Goal: Find specific page/section: Find specific page/section

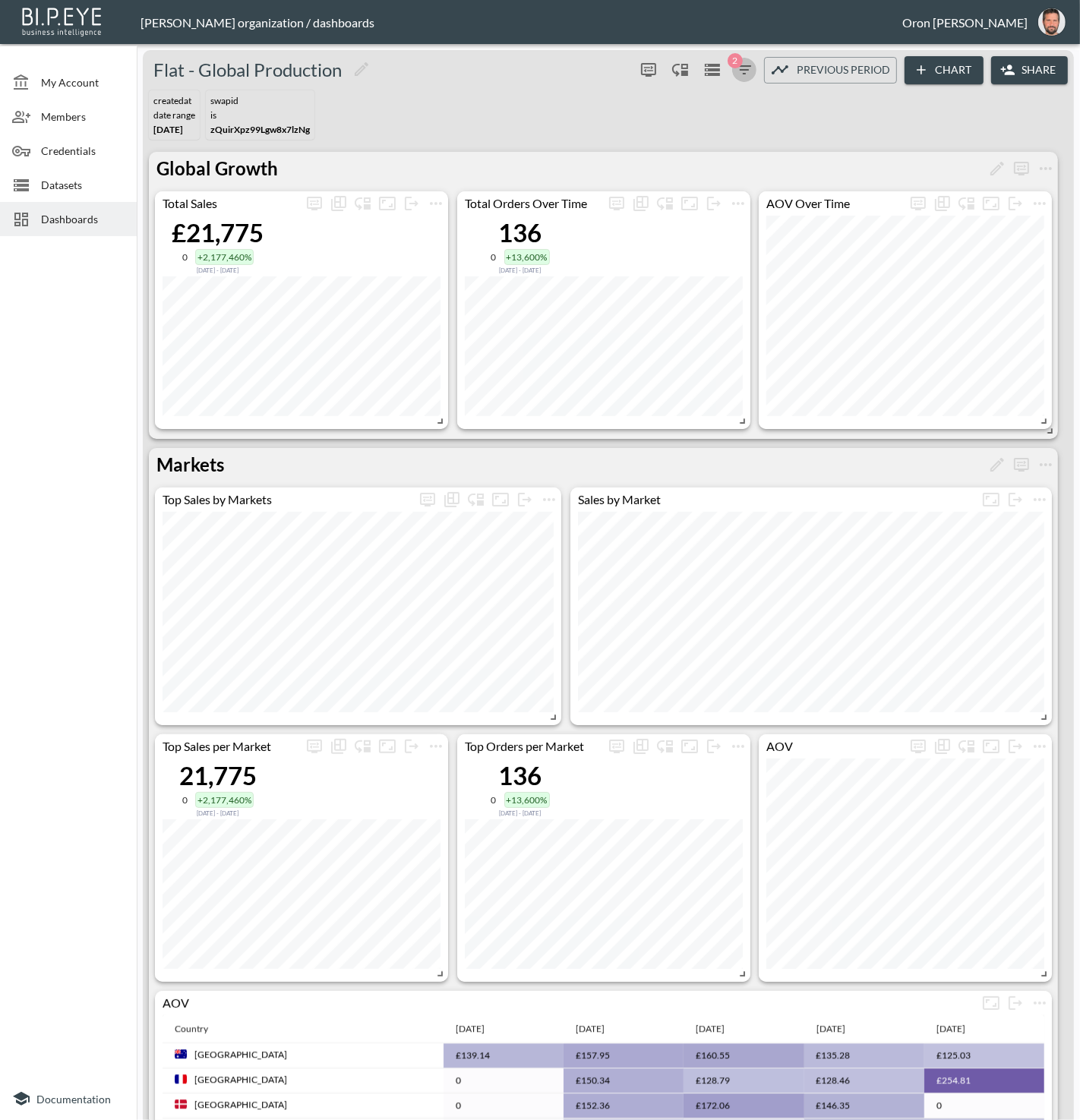
click at [741, 71] on icon "button" at bounding box center [744, 70] width 18 height 18
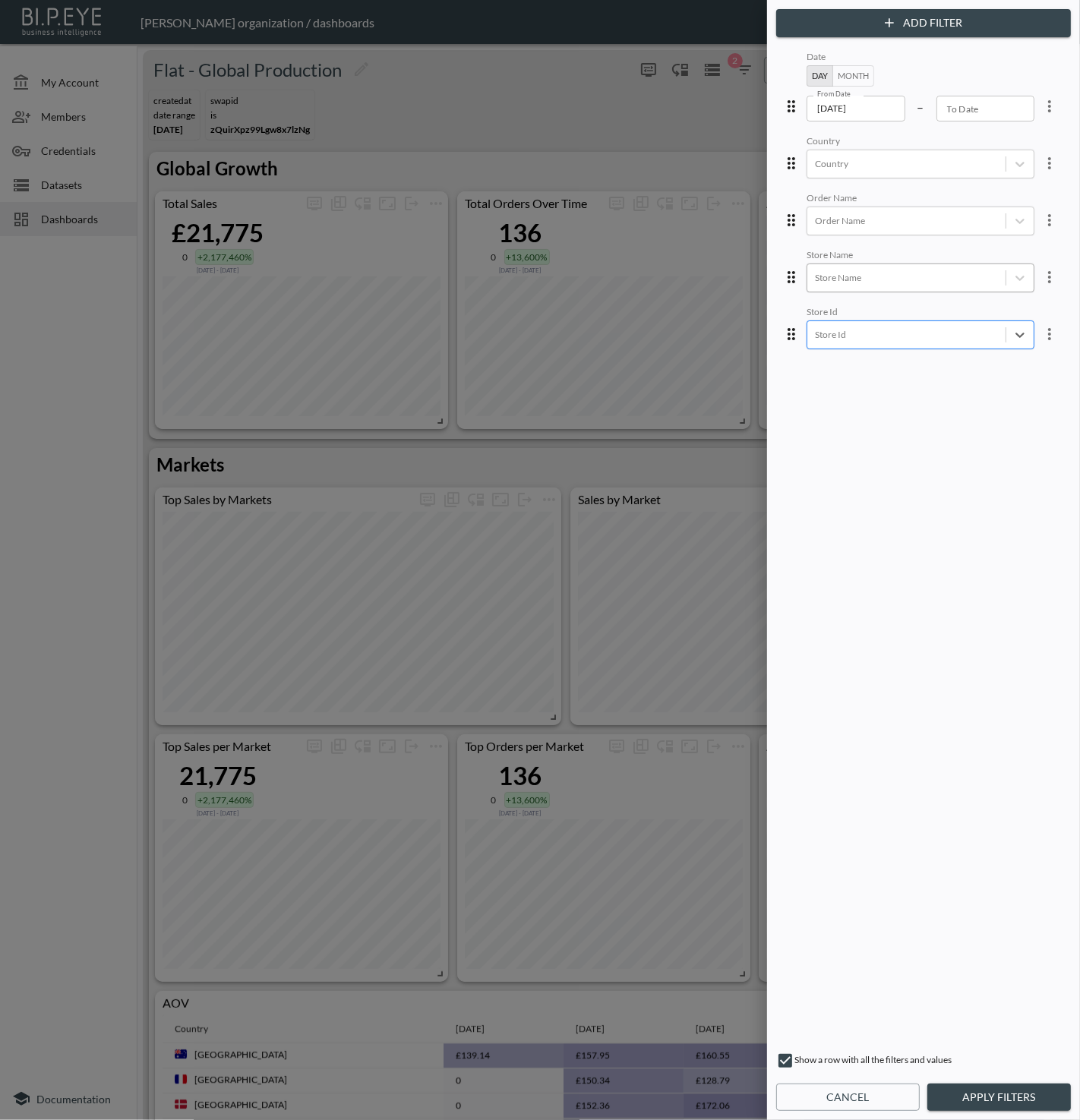
click at [932, 281] on div at bounding box center [906, 277] width 183 height 14
type input "jak"
click at [937, 1098] on button "Apply Filters" at bounding box center [998, 1097] width 143 height 28
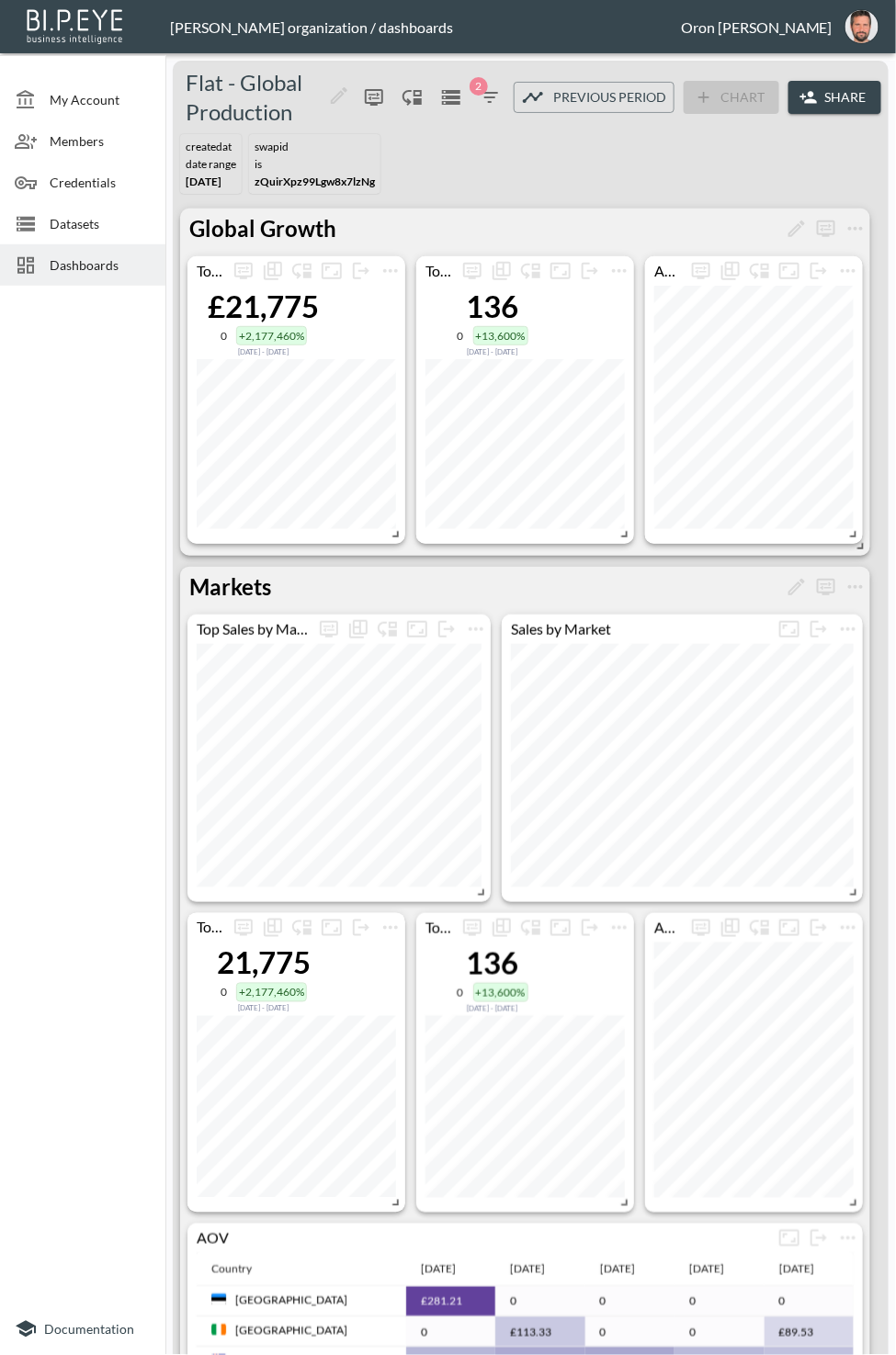
click at [494, 100] on icon "button" at bounding box center [490, 98] width 22 height 22
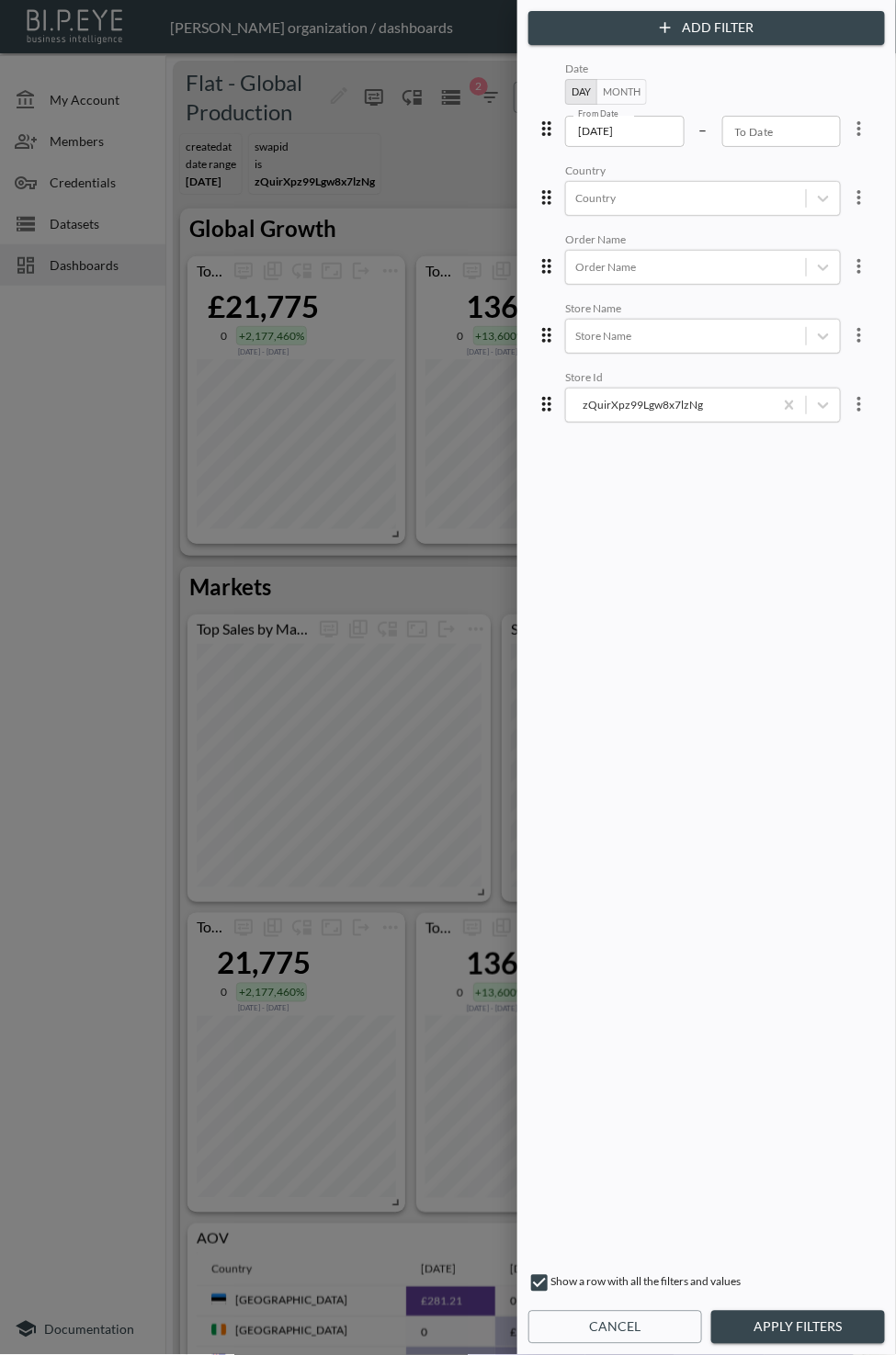
drag, startPoint x: 783, startPoint y: 401, endPoint x: 743, endPoint y: 369, distance: 51.2
click at [723, 342] on div at bounding box center [686, 335] width 221 height 18
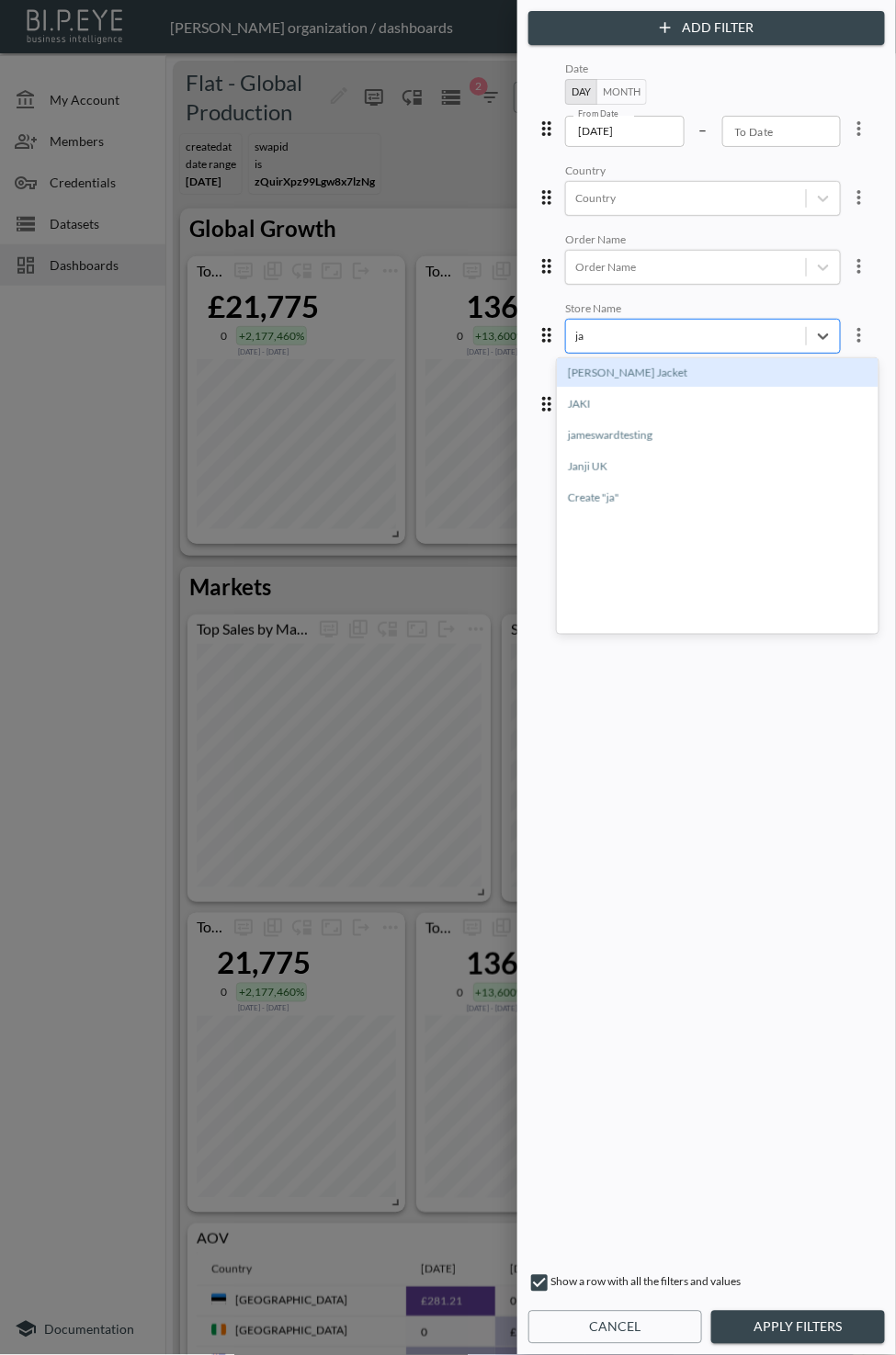
type input "jak"
click at [703, 376] on div "JAKI" at bounding box center [717, 372] width 321 height 29
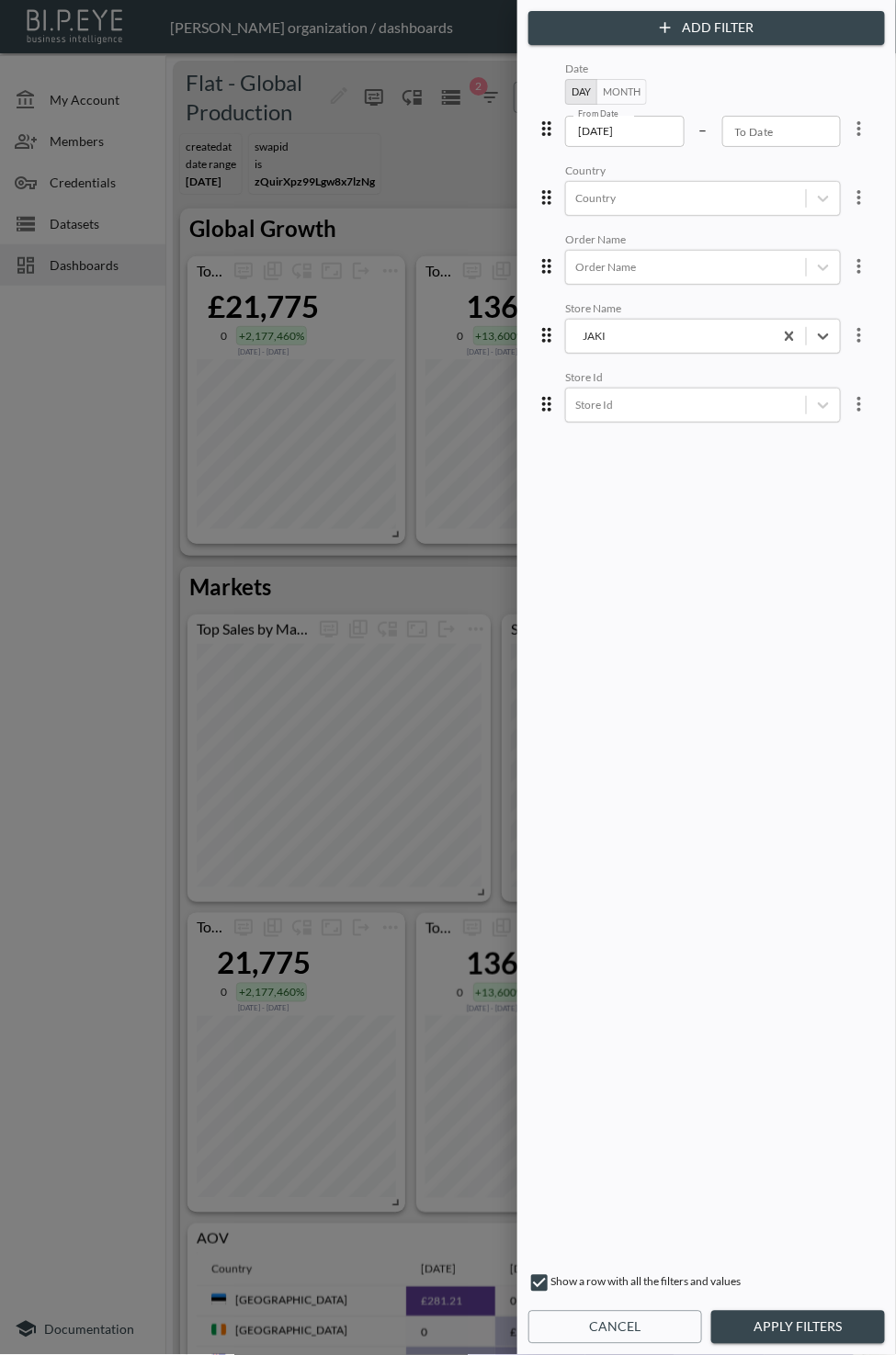
drag, startPoint x: 771, startPoint y: 1331, endPoint x: 702, endPoint y: 1032, distance: 306.9
click at [771, 1330] on button "Apply Filters" at bounding box center [797, 1327] width 173 height 34
